Goal: Task Accomplishment & Management: Use online tool/utility

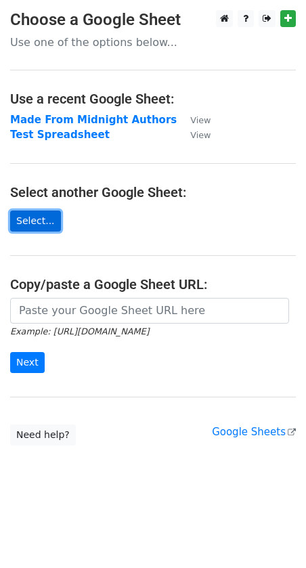
click at [43, 227] on link "Select..." at bounding box center [35, 220] width 51 height 21
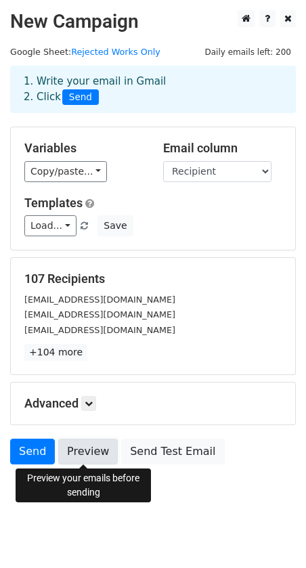
click at [97, 455] on link "Preview" at bounding box center [88, 452] width 60 height 26
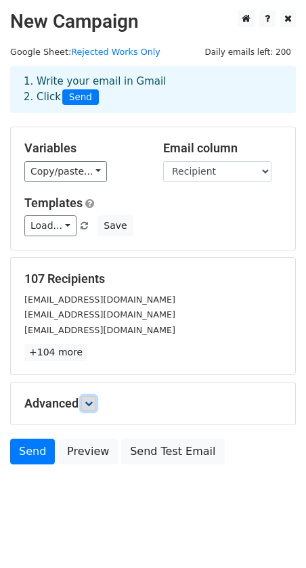
click at [93, 403] on icon at bounding box center [89, 403] width 8 height 8
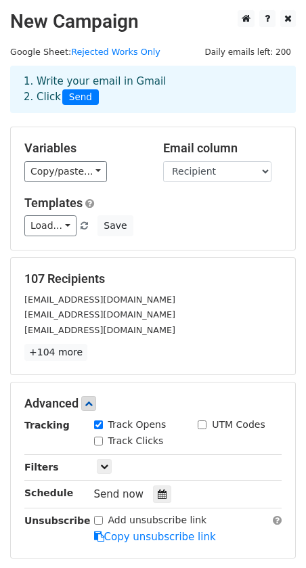
click at [101, 441] on input "Track Clicks" at bounding box center [98, 441] width 9 height 9
checkbox input "true"
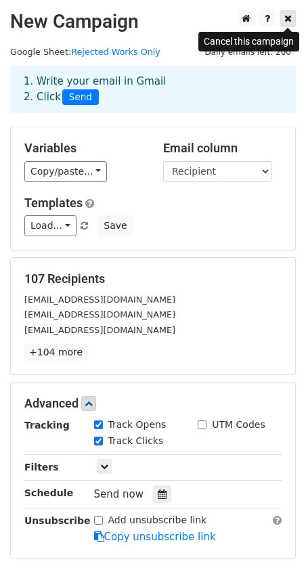
click at [288, 18] on icon at bounding box center [287, 18] width 7 height 9
